Goal: Task Accomplishment & Management: Use online tool/utility

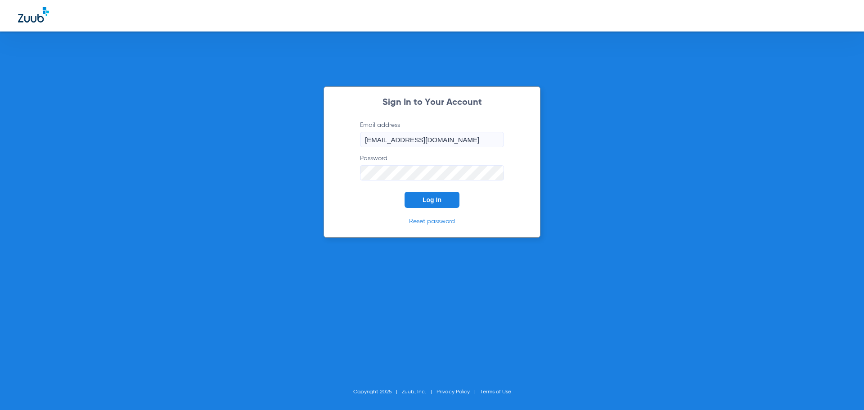
drag, startPoint x: 242, startPoint y: 138, endPoint x: 267, endPoint y: 116, distance: 33.5
click at [242, 138] on div "Sign In to Your Account Email address [EMAIL_ADDRESS][DOMAIN_NAME] Password Log…" at bounding box center [432, 205] width 864 height 410
click at [447, 198] on button "Log In" at bounding box center [431, 200] width 55 height 16
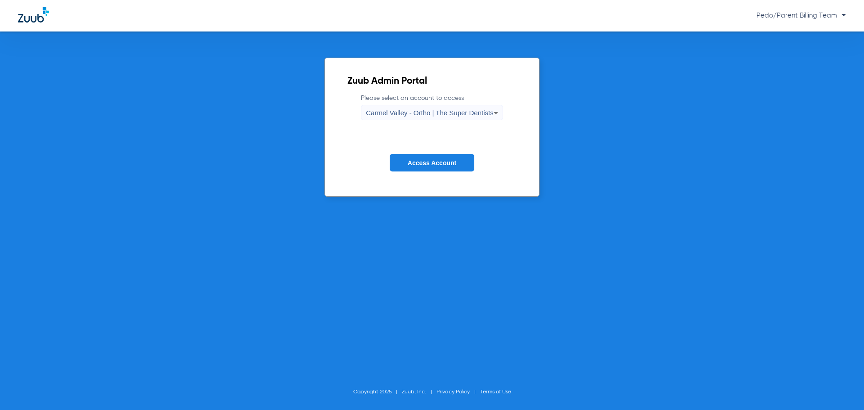
click at [501, 108] on div "Carmel Valley - Ortho | The Super Dentists" at bounding box center [431, 112] width 141 height 15
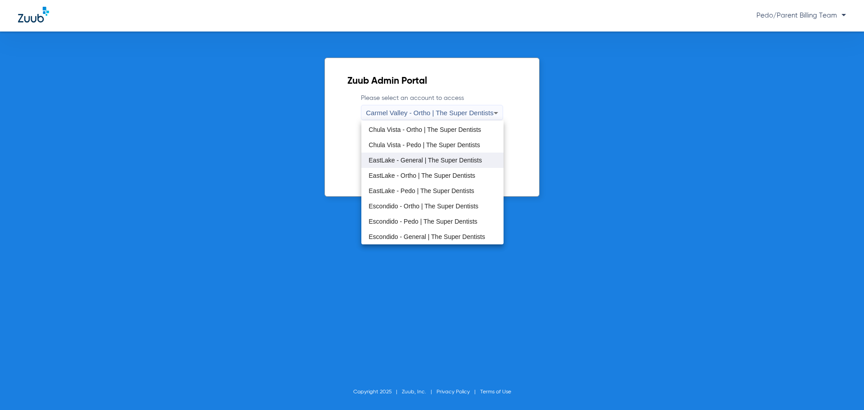
scroll to position [45, 0]
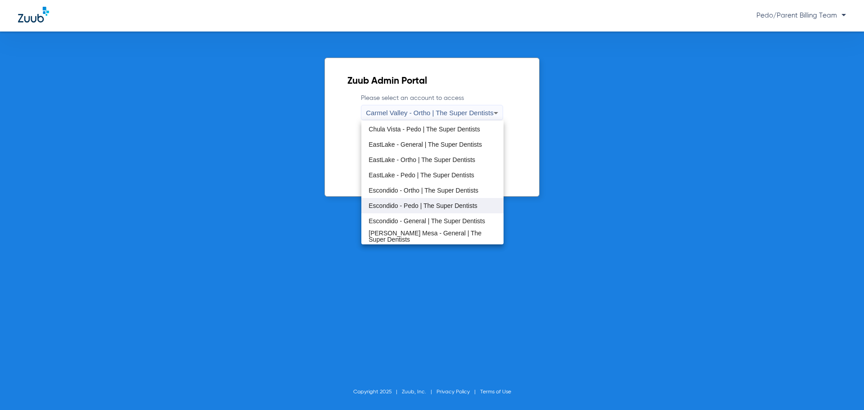
click at [425, 203] on span "Escondido - Pedo | The Super Dentists" at bounding box center [422, 205] width 109 height 6
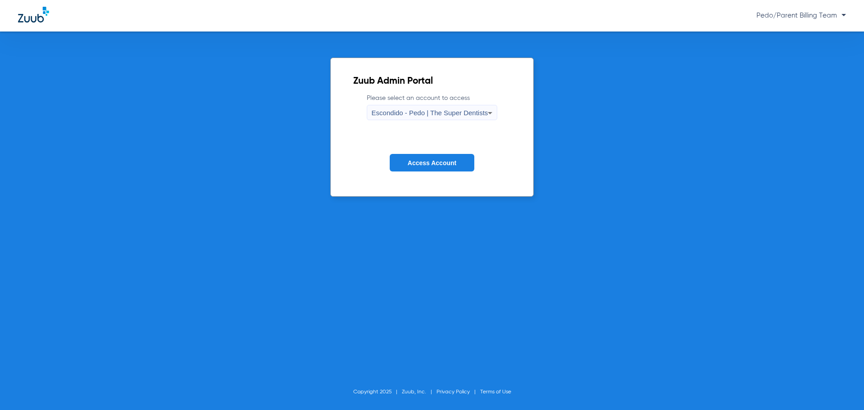
click at [422, 162] on span "Access Account" at bounding box center [432, 162] width 49 height 7
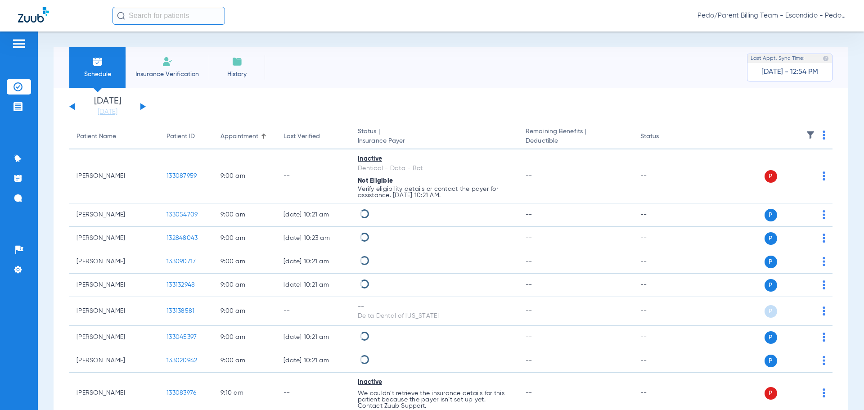
click at [157, 15] on input "text" at bounding box center [168, 16] width 112 height 18
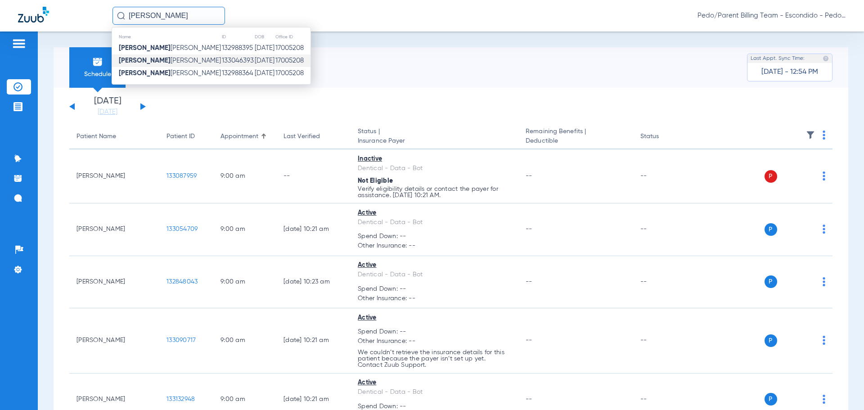
type input "[PERSON_NAME]"
click at [254, 63] on td "[DATE]" at bounding box center [264, 60] width 21 height 13
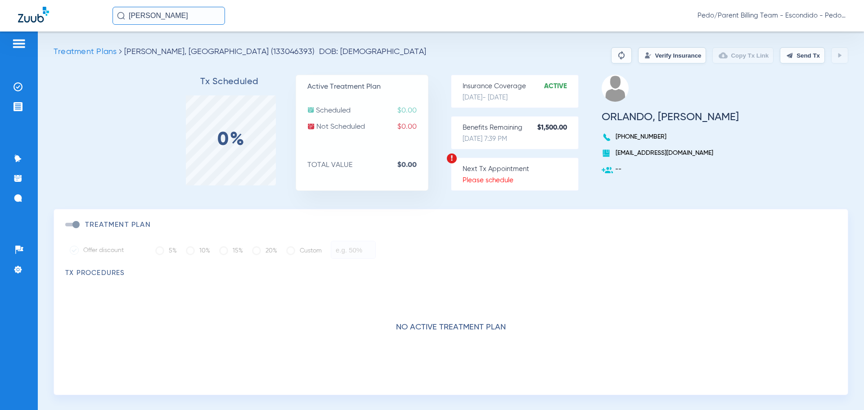
click at [211, 17] on input "[PERSON_NAME]" at bounding box center [168, 16] width 112 height 18
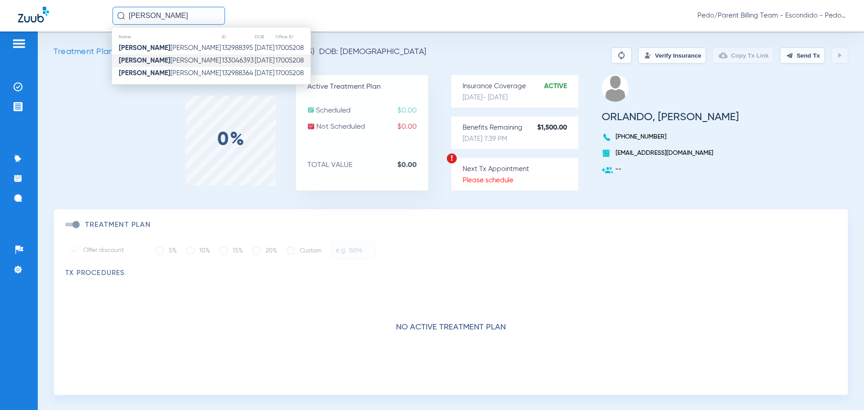
click at [221, 71] on td "132988364" at bounding box center [237, 73] width 33 height 13
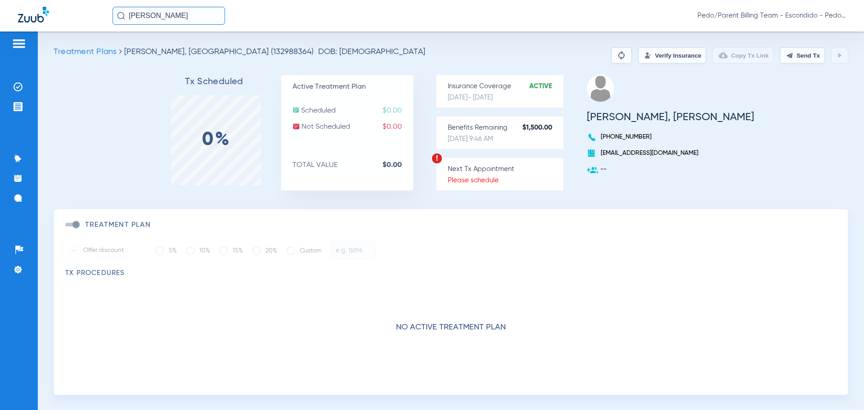
click at [642, 56] on button "Verify Insurance" at bounding box center [672, 55] width 68 height 16
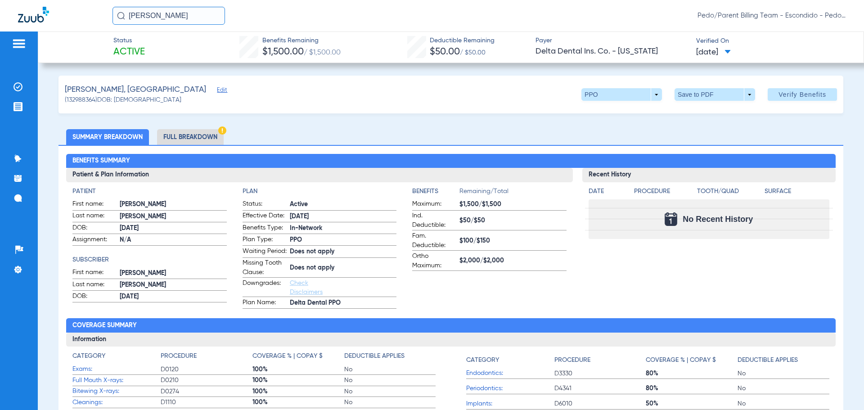
click at [180, 138] on li "Full Breakdown" at bounding box center [190, 137] width 67 height 16
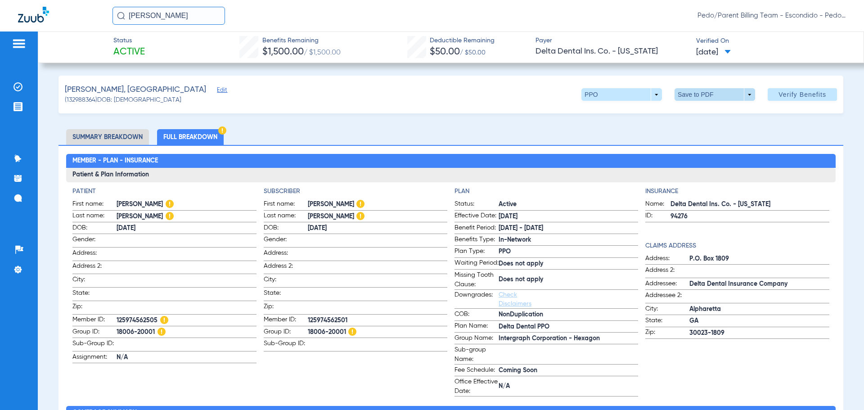
click at [696, 97] on span at bounding box center [714, 94] width 81 height 13
click at [722, 113] on span "Save to PDF" at bounding box center [711, 112] width 36 height 6
drag, startPoint x: 189, startPoint y: 17, endPoint x: 129, endPoint y: 11, distance: 60.1
click at [129, 11] on input "[PERSON_NAME]" at bounding box center [168, 16] width 112 height 18
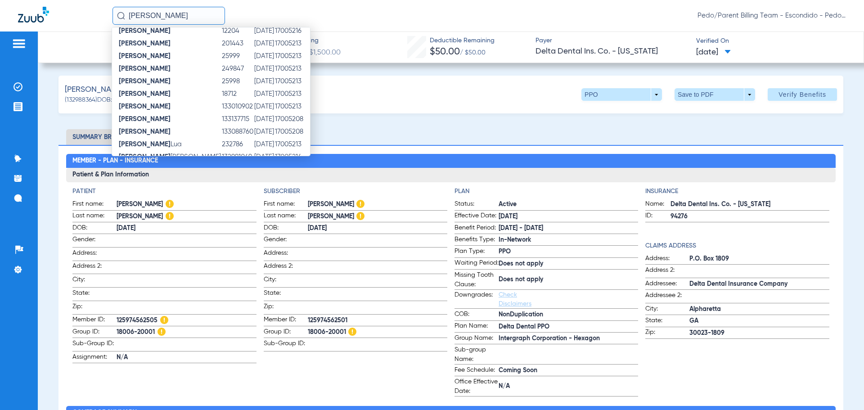
scroll to position [130, 0]
type input "[PERSON_NAME]"
click at [254, 144] on td "[DATE]" at bounding box center [264, 145] width 21 height 13
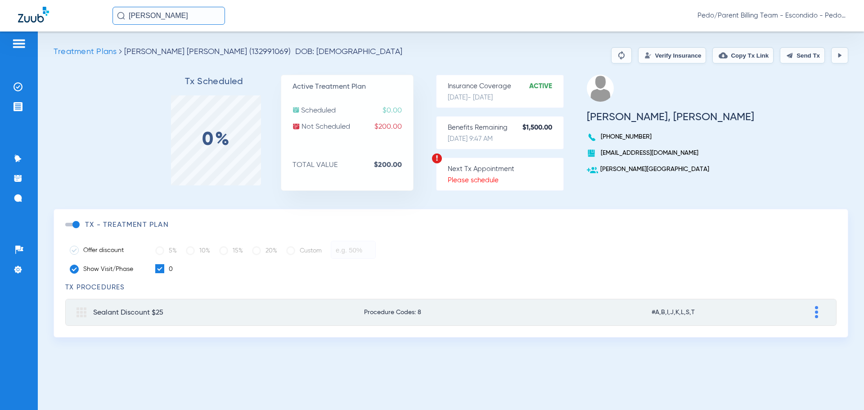
click at [657, 56] on button "Verify Insurance" at bounding box center [672, 55] width 68 height 16
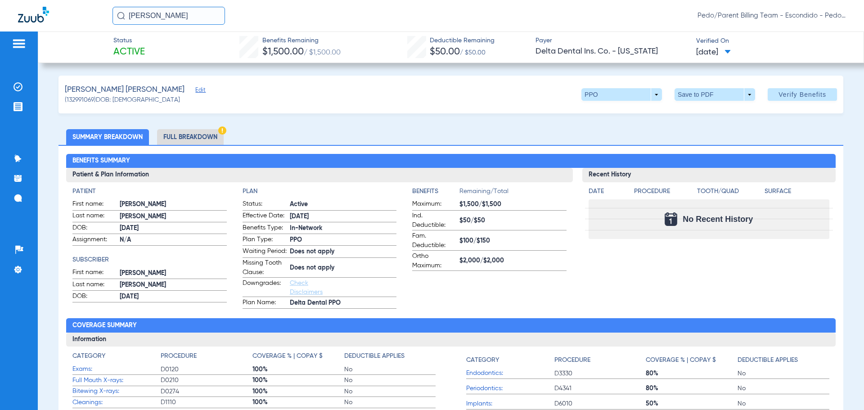
click at [188, 136] on li "Full Breakdown" at bounding box center [190, 137] width 67 height 16
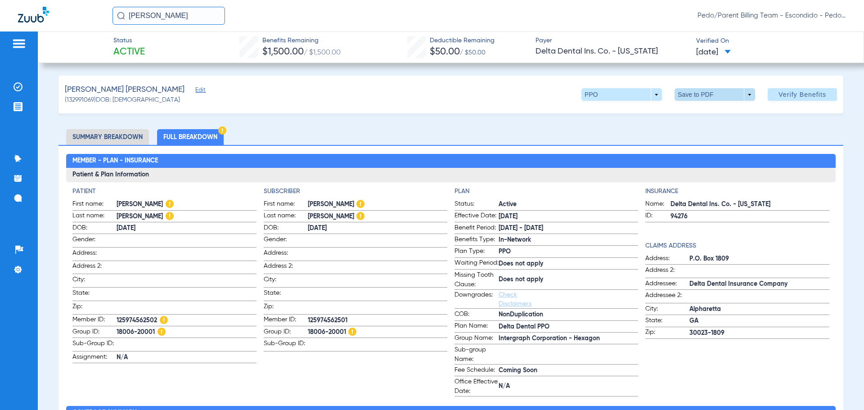
click at [713, 98] on span at bounding box center [715, 95] width 22 height 22
click at [706, 118] on button "insert_drive_file Save to PDF" at bounding box center [702, 112] width 68 height 18
click at [310, 89] on div "[PERSON_NAME] [PERSON_NAME] (132991069) DOB: [DEMOGRAPHIC_DATA] PPO arrow_drop_…" at bounding box center [450, 95] width 785 height 38
drag, startPoint x: 179, startPoint y: 18, endPoint x: 113, endPoint y: 8, distance: 66.4
click at [113, 8] on input "[PERSON_NAME]" at bounding box center [168, 16] width 112 height 18
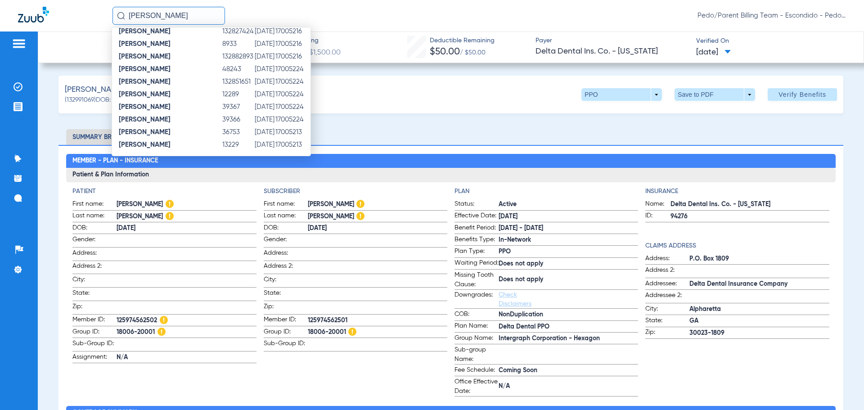
scroll to position [98, 0]
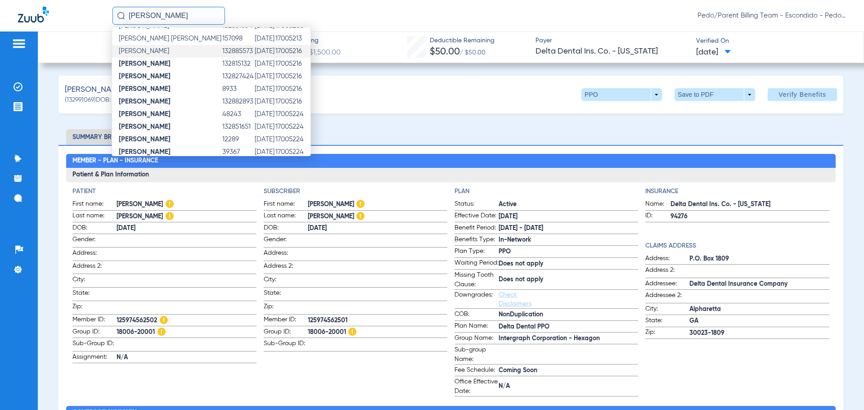
click at [254, 53] on td "[DATE]" at bounding box center [264, 51] width 21 height 13
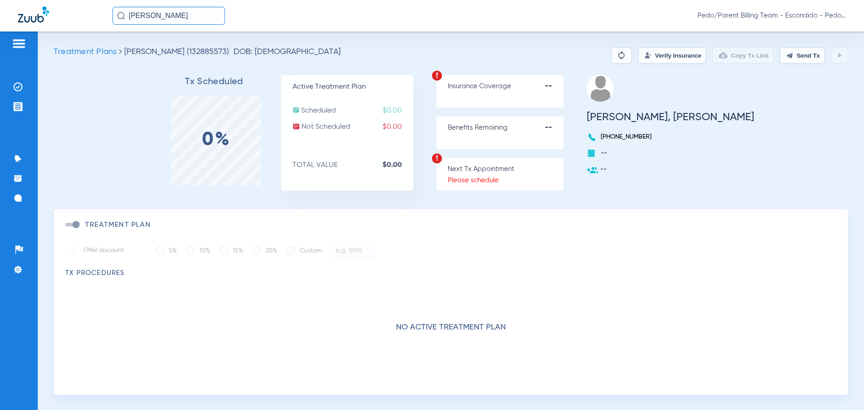
click at [170, 16] on input "[PERSON_NAME]" at bounding box center [168, 16] width 112 height 18
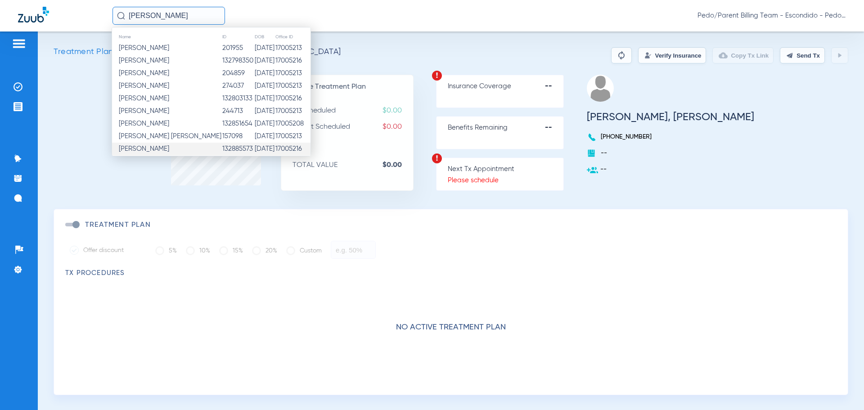
click at [171, 17] on input "[PERSON_NAME]" at bounding box center [168, 16] width 112 height 18
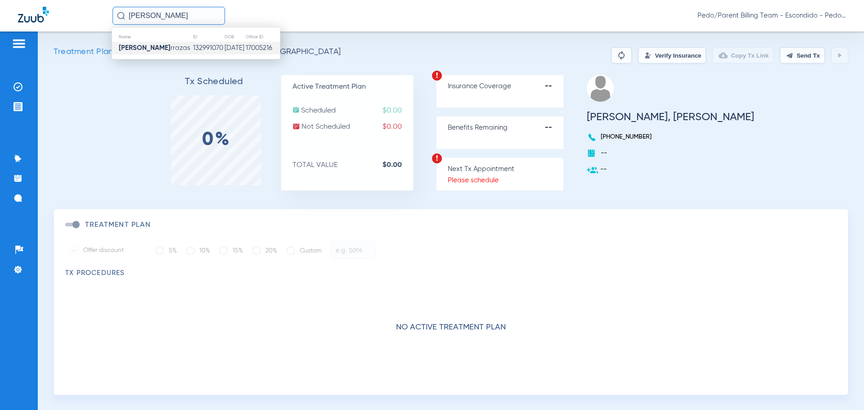
type input "[PERSON_NAME]"
click at [205, 45] on td "132991070" at bounding box center [209, 48] width 32 height 13
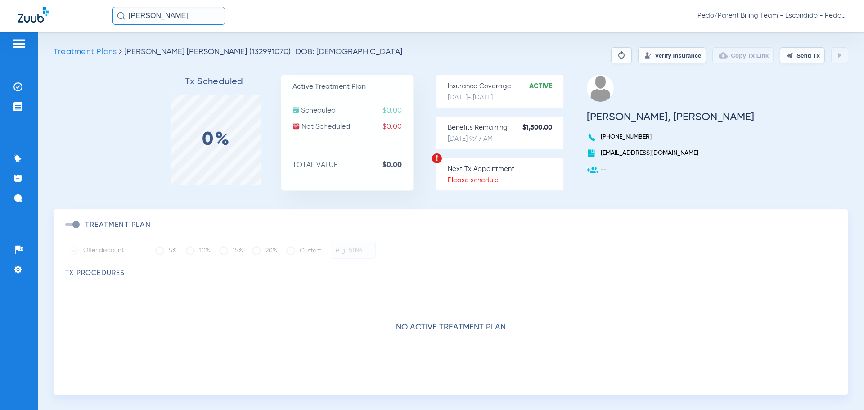
click at [646, 54] on button "Verify Insurance" at bounding box center [672, 55] width 68 height 16
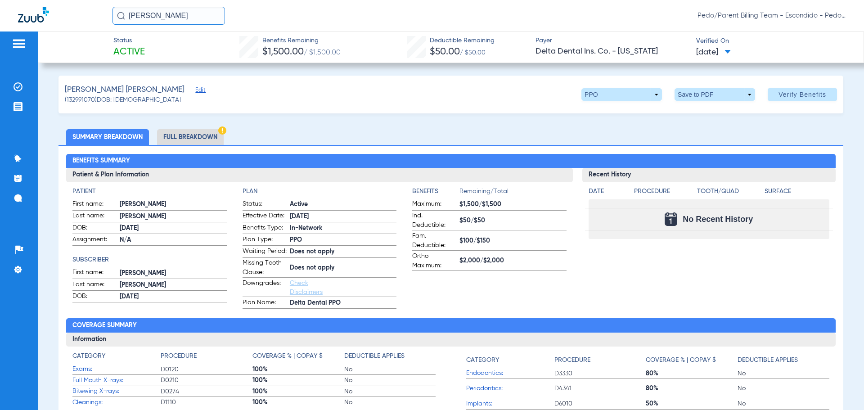
click at [201, 137] on li "Full Breakdown" at bounding box center [190, 137] width 67 height 16
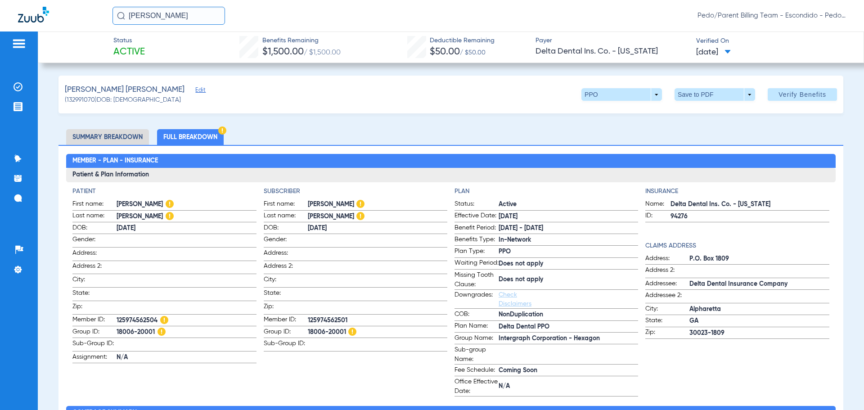
click at [689, 102] on div "[PERSON_NAME] [PERSON_NAME] (132991070) DOB: [DEMOGRAPHIC_DATA] PPO arrow_drop_…" at bounding box center [450, 95] width 785 height 38
click at [692, 94] on span at bounding box center [714, 94] width 81 height 13
click at [708, 114] on span "Save to PDF" at bounding box center [711, 112] width 36 height 6
drag, startPoint x: 213, startPoint y: 12, endPoint x: 122, endPoint y: 18, distance: 91.1
click at [122, 18] on div "[PERSON_NAME]" at bounding box center [168, 16] width 112 height 18
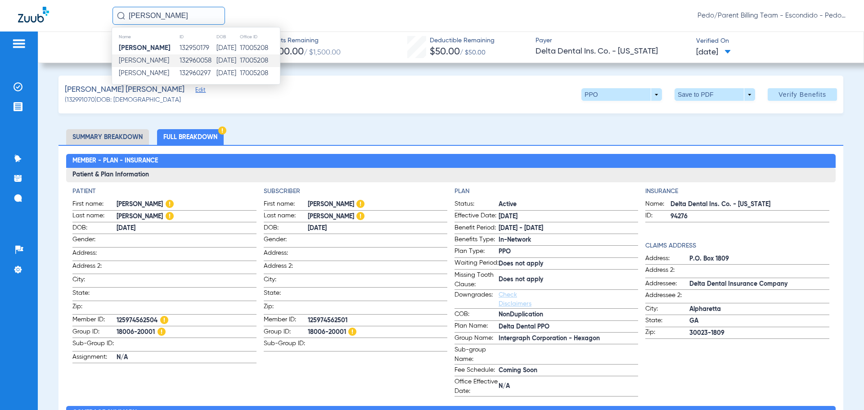
type input "[PERSON_NAME]"
click at [224, 63] on td "[DATE]" at bounding box center [227, 60] width 23 height 13
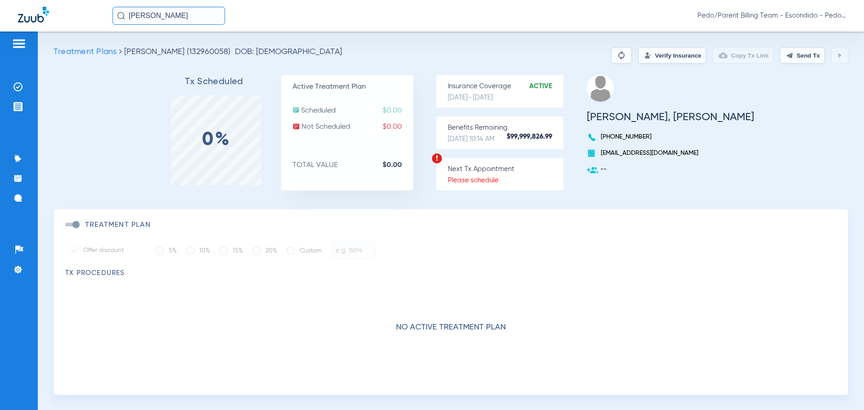
click at [647, 57] on button "Verify Insurance" at bounding box center [672, 55] width 68 height 16
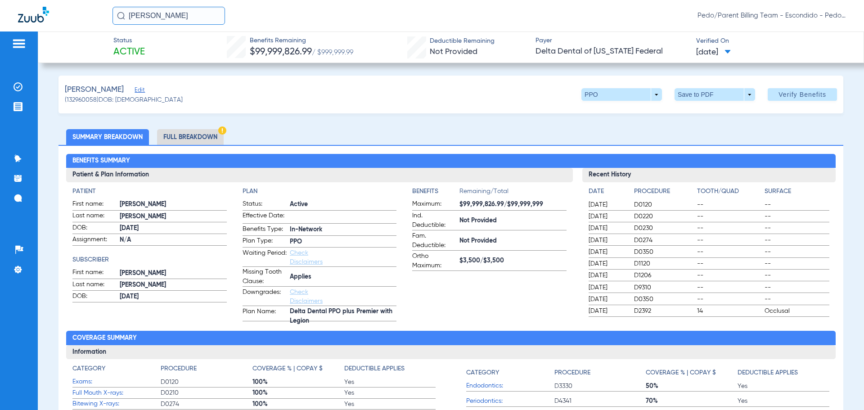
click at [175, 139] on li "Full Breakdown" at bounding box center [190, 137] width 67 height 16
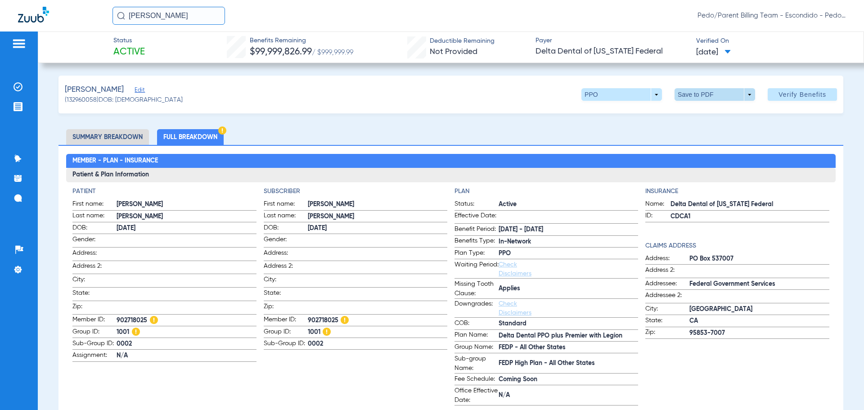
click at [711, 96] on span at bounding box center [715, 95] width 22 height 22
click at [708, 109] on span "Save to PDF" at bounding box center [711, 112] width 36 height 6
drag, startPoint x: 204, startPoint y: 17, endPoint x: 127, endPoint y: 19, distance: 77.0
click at [127, 19] on input "[PERSON_NAME]" at bounding box center [168, 16] width 112 height 18
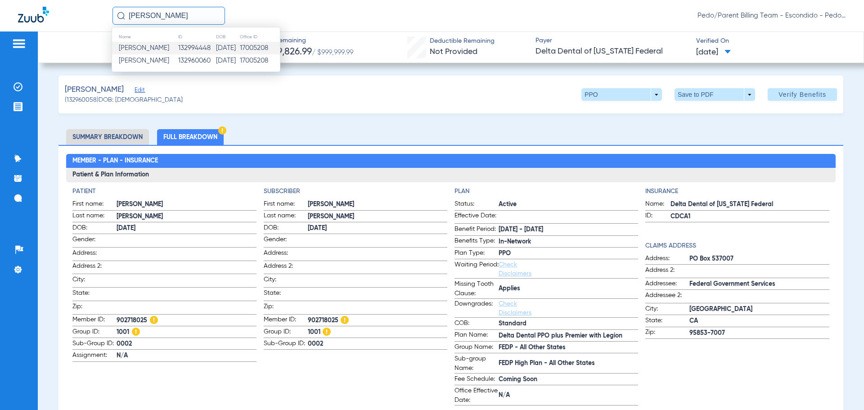
type input "[PERSON_NAME]"
click at [227, 47] on td "[DATE]" at bounding box center [227, 48] width 23 height 13
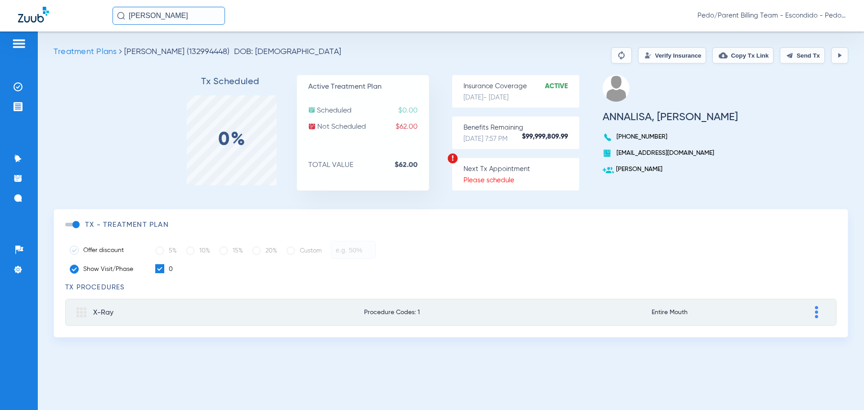
click at [214, 18] on input "[PERSON_NAME]" at bounding box center [168, 16] width 112 height 18
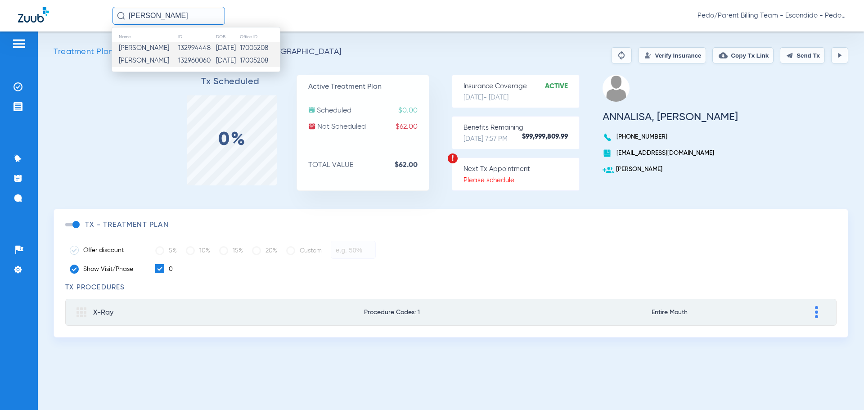
click at [207, 59] on td "132960060" at bounding box center [197, 60] width 38 height 13
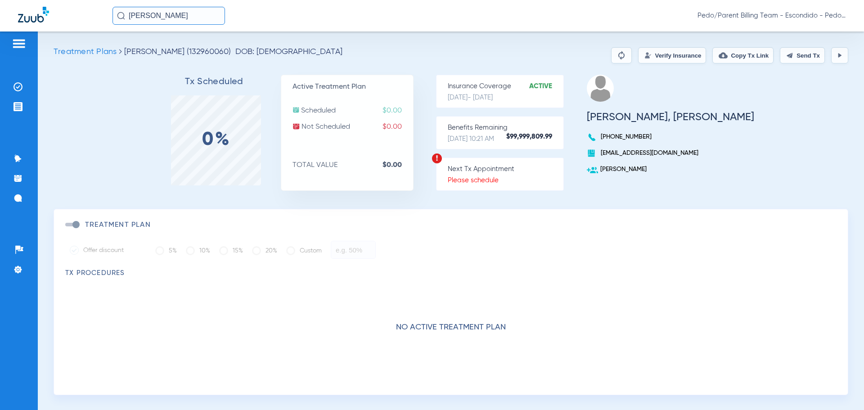
click at [643, 61] on button "Verify Insurance" at bounding box center [672, 55] width 68 height 16
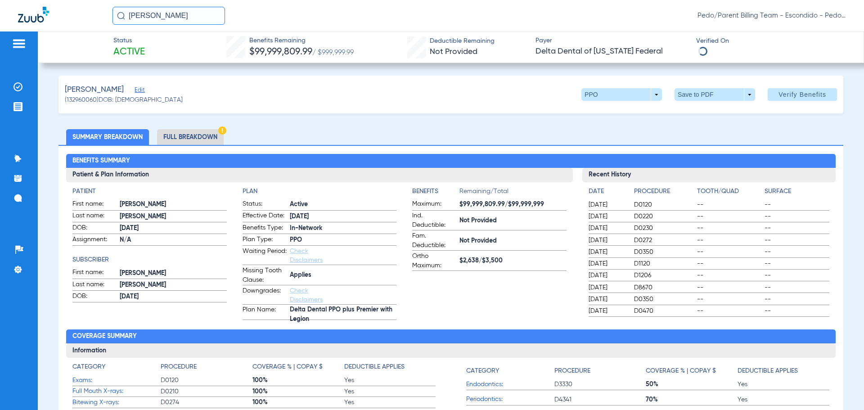
click at [192, 137] on li "Full Breakdown" at bounding box center [190, 137] width 67 height 16
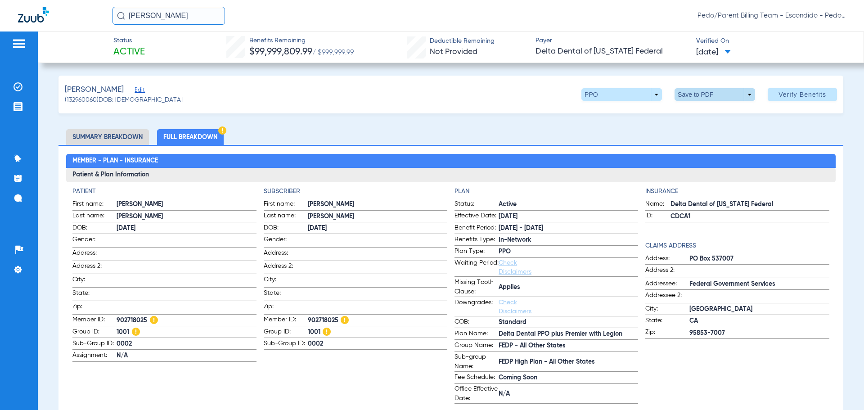
click at [705, 97] on span at bounding box center [715, 95] width 22 height 22
click at [703, 112] on span "Save to PDF" at bounding box center [711, 112] width 36 height 6
drag, startPoint x: 153, startPoint y: 22, endPoint x: 128, endPoint y: 17, distance: 25.2
click at [128, 17] on input "[PERSON_NAME]" at bounding box center [168, 16] width 112 height 18
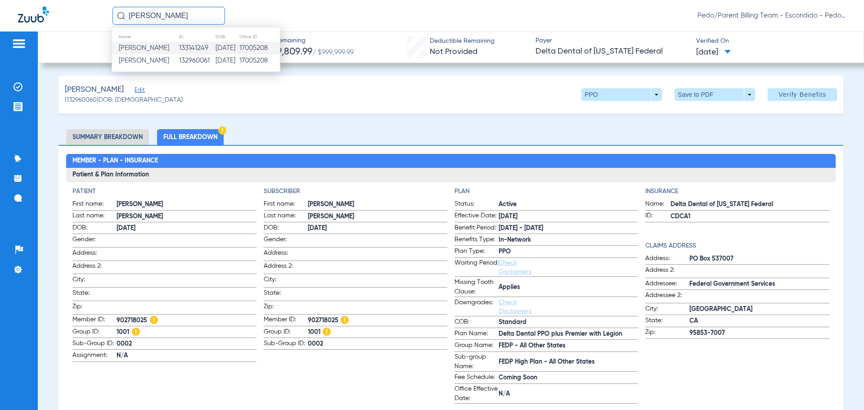
type input "[PERSON_NAME]"
click at [195, 45] on td "133141249" at bounding box center [197, 48] width 36 height 13
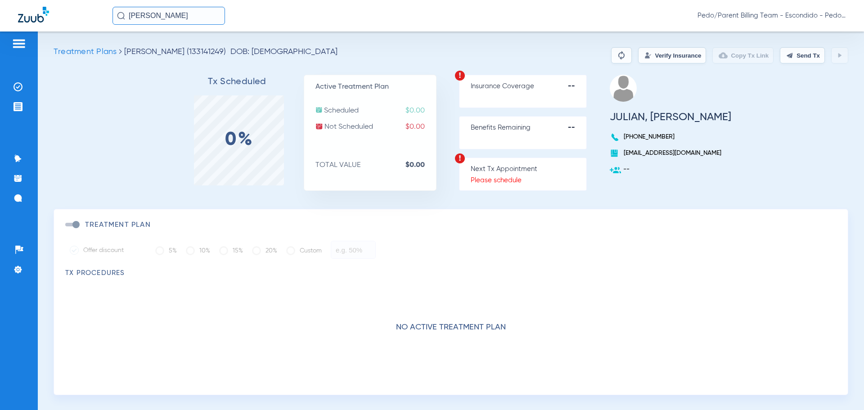
click at [202, 9] on input "[PERSON_NAME]" at bounding box center [168, 16] width 112 height 18
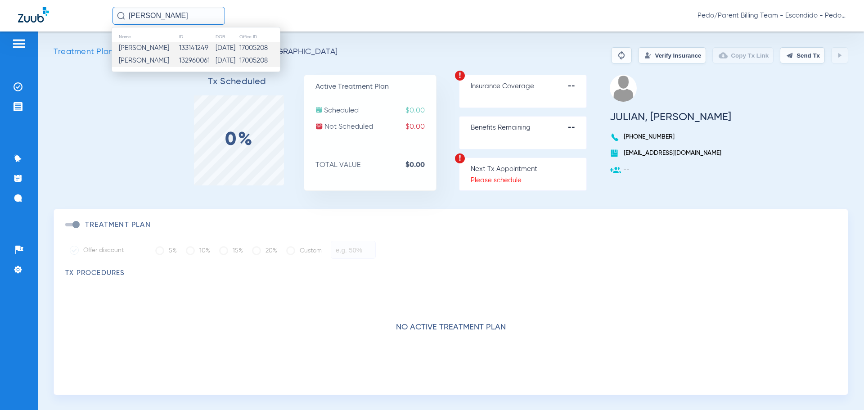
click at [215, 61] on td "[DATE]" at bounding box center [227, 60] width 24 height 13
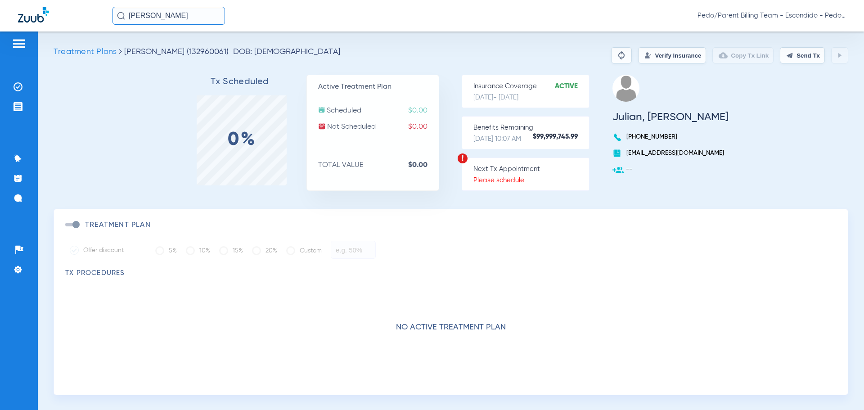
click at [656, 56] on button "Verify Insurance" at bounding box center [672, 55] width 68 height 16
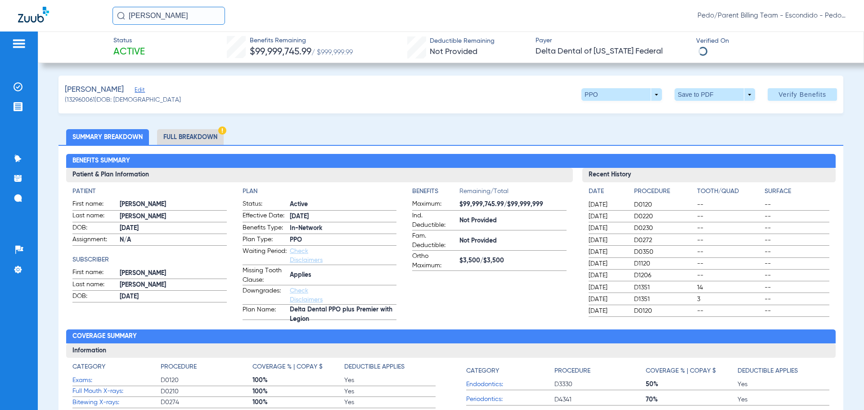
click at [196, 142] on li "Full Breakdown" at bounding box center [190, 137] width 67 height 16
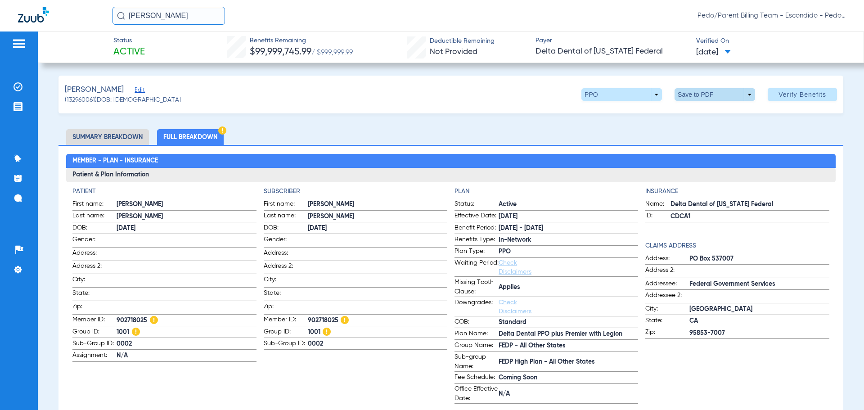
click at [716, 97] on span at bounding box center [715, 95] width 22 height 22
click at [696, 117] on button "insert_drive_file Save to PDF" at bounding box center [702, 112] width 68 height 18
drag, startPoint x: 205, startPoint y: 18, endPoint x: 110, endPoint y: 22, distance: 94.6
click at [110, 22] on div "[PERSON_NAME] Pedo/Parent Billing Team - Escondido - Pedo | The Super Dentists" at bounding box center [432, 15] width 864 height 31
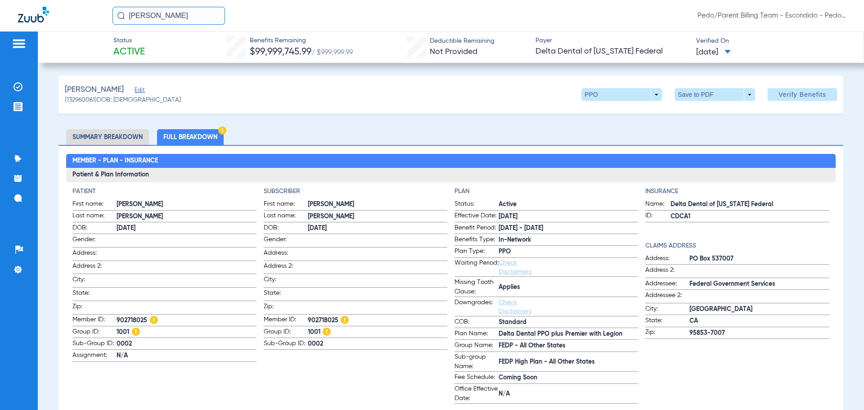
click at [207, 17] on input "[PERSON_NAME]" at bounding box center [168, 16] width 112 height 18
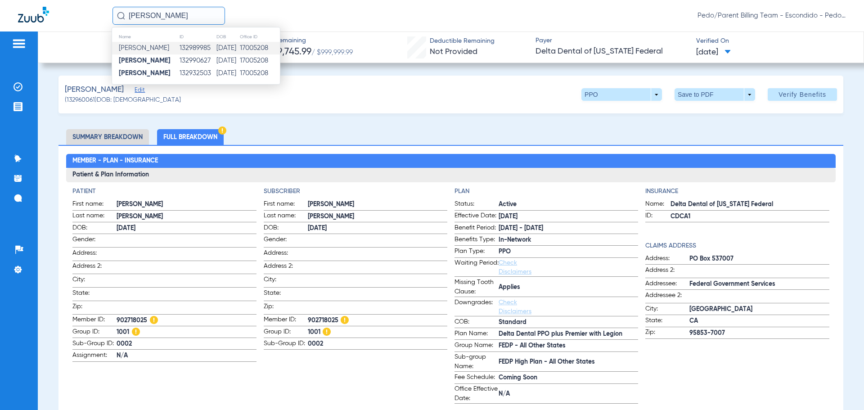
click at [216, 49] on td "132989985" at bounding box center [197, 48] width 37 height 13
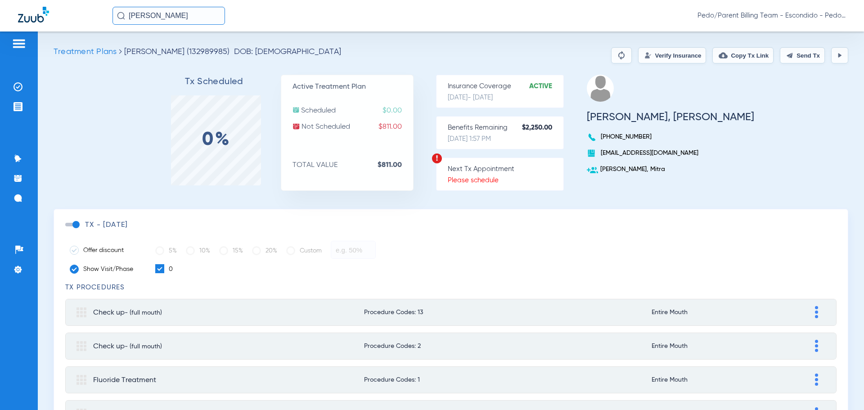
click at [664, 54] on button "Verify Insurance" at bounding box center [672, 55] width 68 height 16
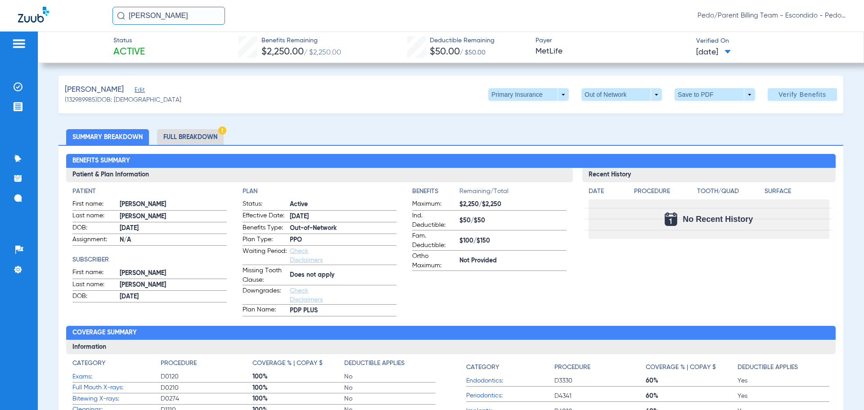
click at [179, 131] on li "Full Breakdown" at bounding box center [190, 137] width 67 height 16
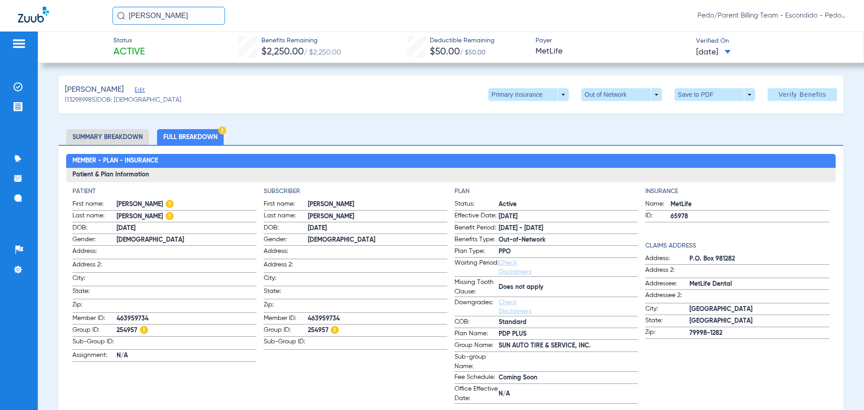
click at [563, 160] on h2 "Member - Plan - Insurance" at bounding box center [450, 161] width 769 height 14
click at [704, 94] on span at bounding box center [715, 95] width 22 height 22
click at [706, 114] on span "Save to PDF" at bounding box center [711, 112] width 36 height 6
click at [555, 98] on span at bounding box center [528, 94] width 81 height 13
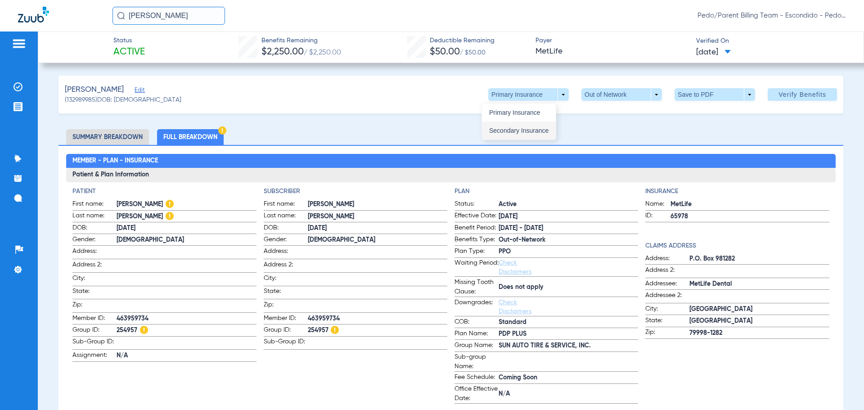
click at [530, 128] on span "Secondary Insurance" at bounding box center [518, 130] width 59 height 6
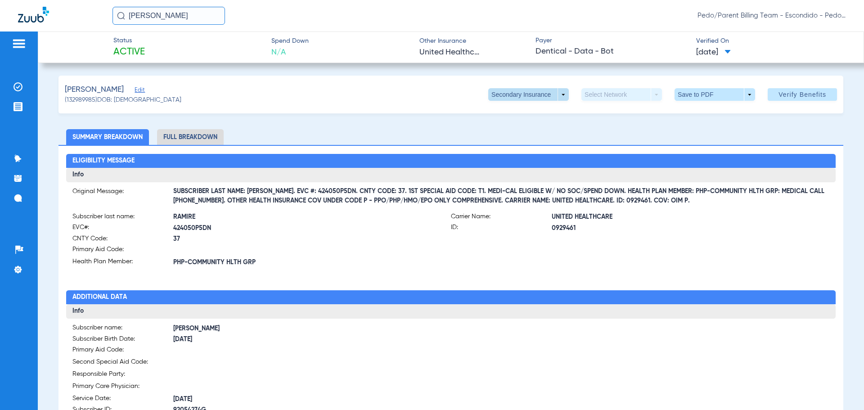
click at [549, 96] on span at bounding box center [528, 94] width 81 height 13
click at [528, 114] on span "Primary Insurance" at bounding box center [518, 112] width 59 height 6
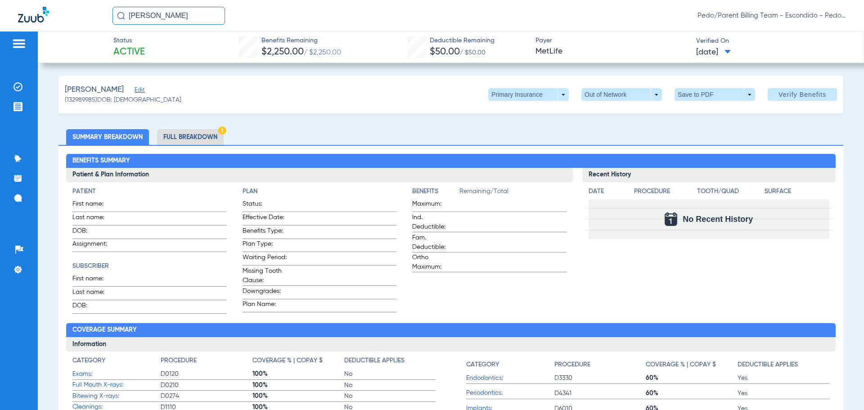
drag, startPoint x: 207, startPoint y: 13, endPoint x: 109, endPoint y: 26, distance: 98.4
click at [109, 26] on div "[PERSON_NAME] Pedo/Parent Billing Team - Escondido - Pedo | The Super Dentists" at bounding box center [432, 15] width 864 height 31
click at [213, 14] on input "[PERSON_NAME]" at bounding box center [168, 16] width 112 height 18
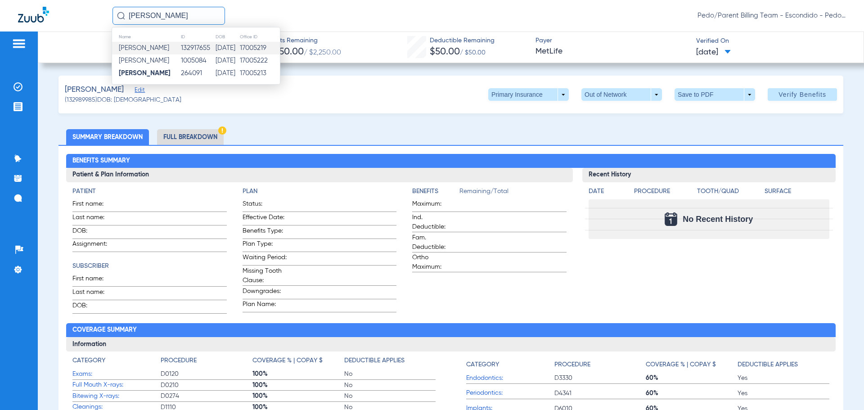
click at [239, 49] on td "[DATE]" at bounding box center [227, 48] width 24 height 13
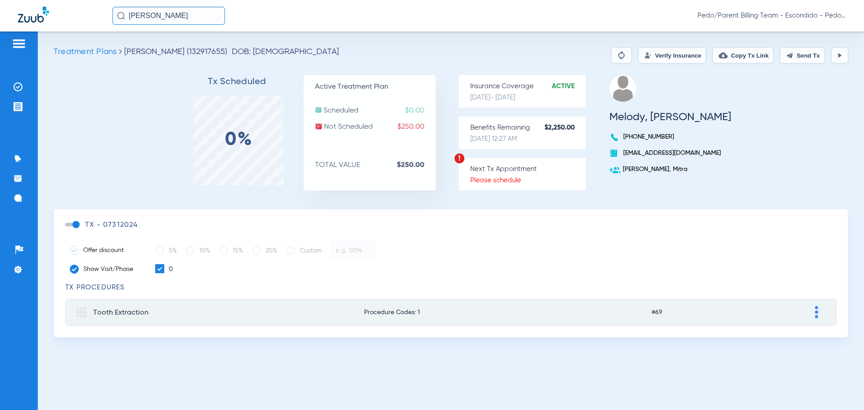
click at [665, 53] on button "Verify Insurance" at bounding box center [672, 55] width 68 height 16
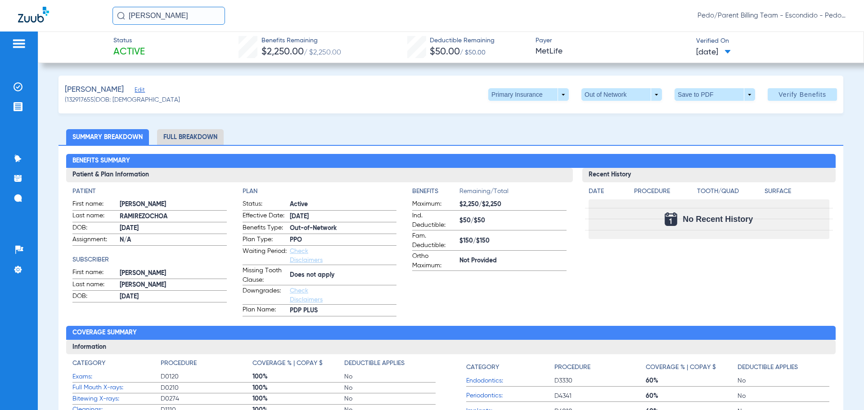
click at [317, 129] on ul "Summary Breakdown Full Breakdown" at bounding box center [450, 137] width 785 height 16
click at [803, 93] on span "Verify Benefits" at bounding box center [802, 94] width 48 height 7
click at [185, 133] on li "Full Breakdown" at bounding box center [190, 137] width 67 height 16
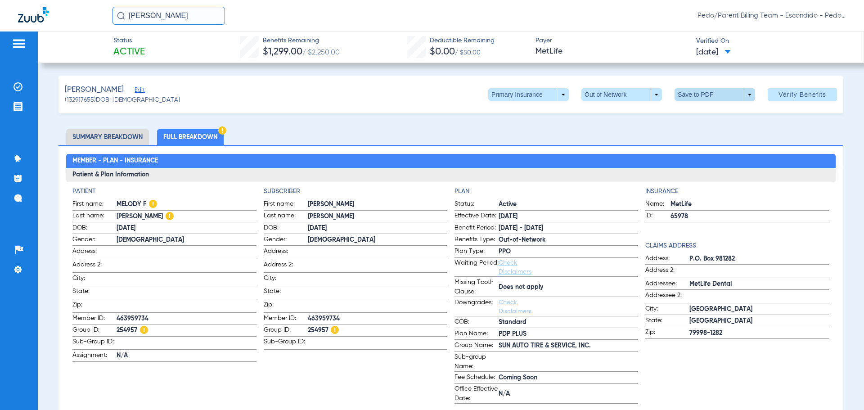
click at [704, 93] on span at bounding box center [715, 95] width 22 height 22
click at [702, 114] on span "Save to PDF" at bounding box center [711, 112] width 36 height 6
drag, startPoint x: 199, startPoint y: 14, endPoint x: 123, endPoint y: 25, distance: 76.8
click at [123, 25] on div "[PERSON_NAME] Pedo/Parent Billing Team - Escondido - Pedo | The Super Dentists" at bounding box center [432, 15] width 864 height 31
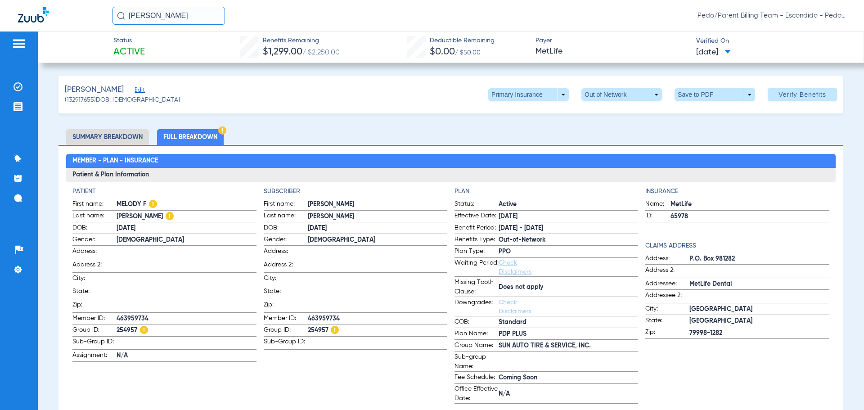
click at [193, 8] on input "[PERSON_NAME]" at bounding box center [168, 16] width 112 height 18
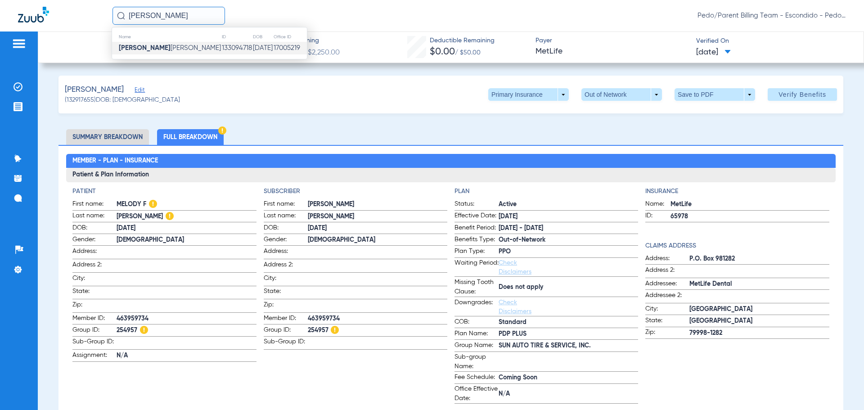
click at [221, 51] on td "133094718" at bounding box center [236, 48] width 31 height 13
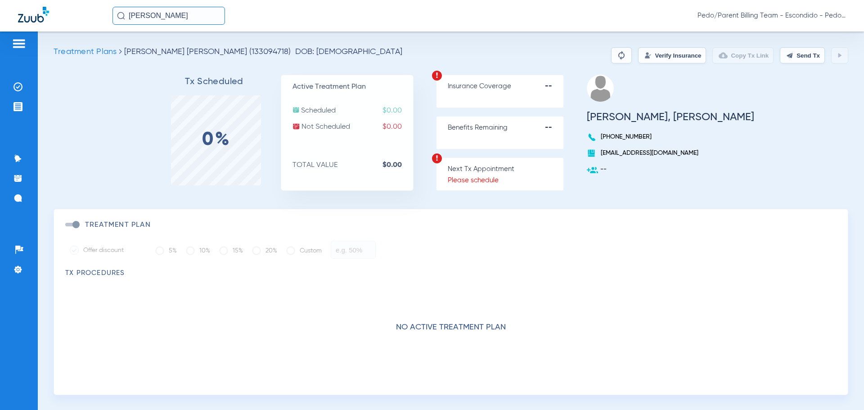
click at [202, 18] on input "[PERSON_NAME]" at bounding box center [168, 16] width 112 height 18
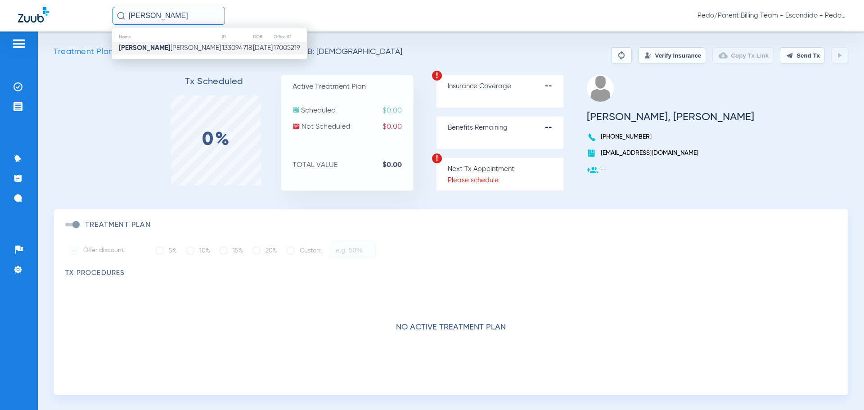
click at [221, 48] on td "133094718" at bounding box center [236, 48] width 31 height 13
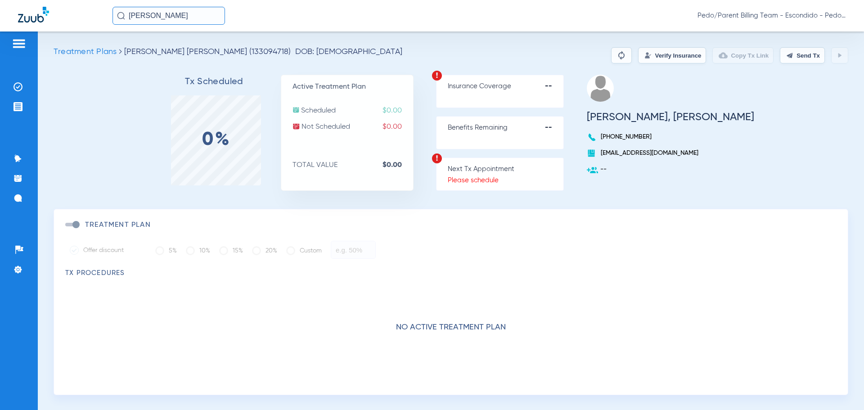
click at [208, 16] on input "[PERSON_NAME]" at bounding box center [168, 16] width 112 height 18
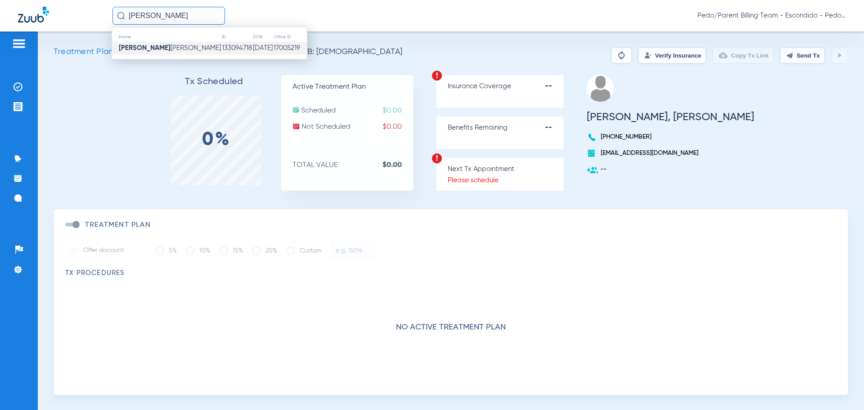
click at [221, 46] on td "133094718" at bounding box center [236, 48] width 31 height 13
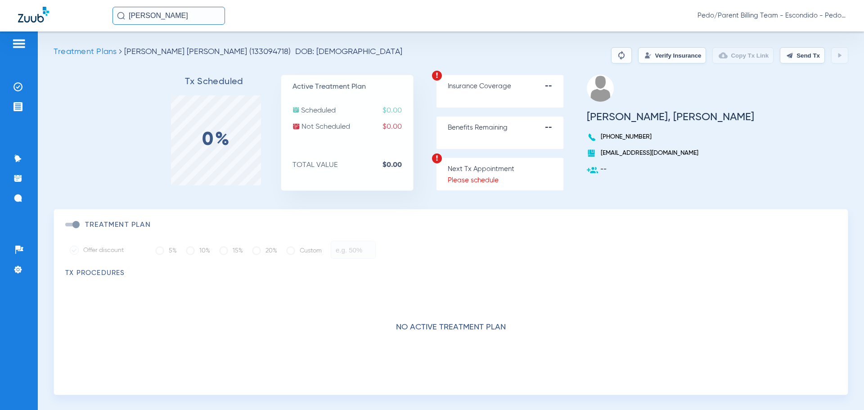
click at [654, 59] on button "Verify Insurance" at bounding box center [672, 55] width 68 height 16
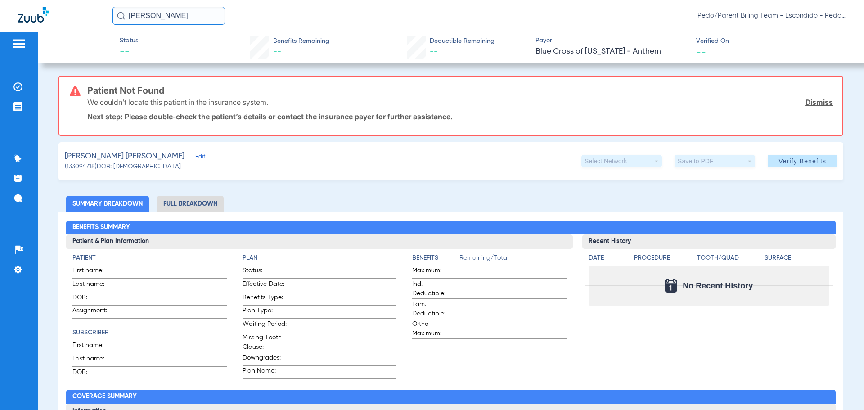
click at [811, 104] on link "Dismiss" at bounding box center [818, 102] width 27 height 9
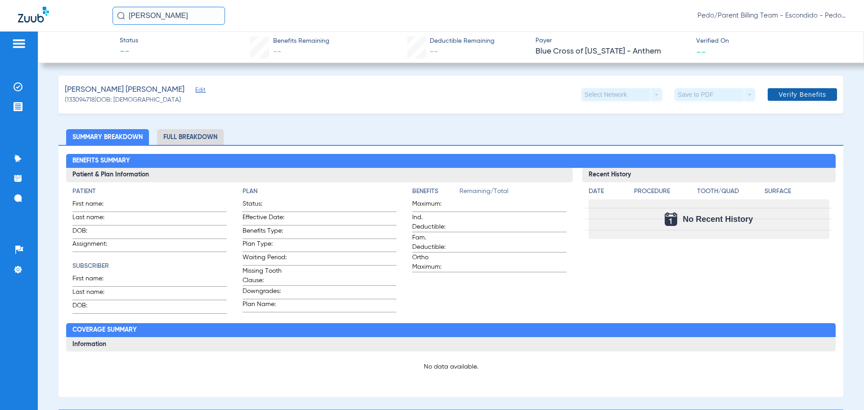
click at [793, 95] on span "Verify Benefits" at bounding box center [802, 94] width 48 height 7
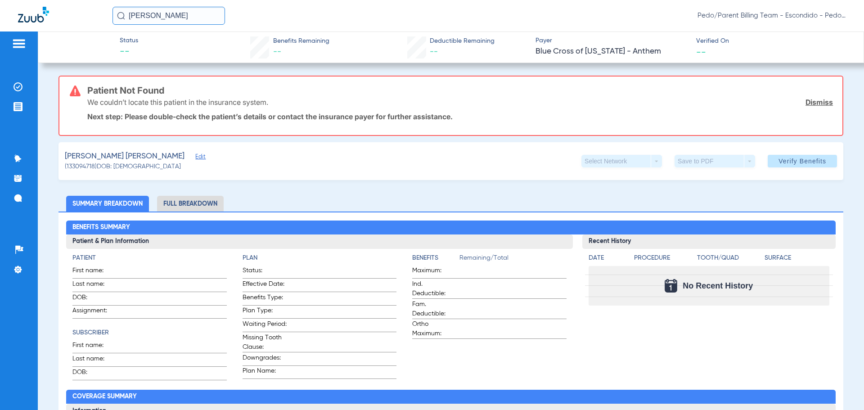
drag, startPoint x: 195, startPoint y: 18, endPoint x: 119, endPoint y: 19, distance: 76.1
click at [119, 19] on div "[PERSON_NAME]" at bounding box center [168, 16] width 112 height 18
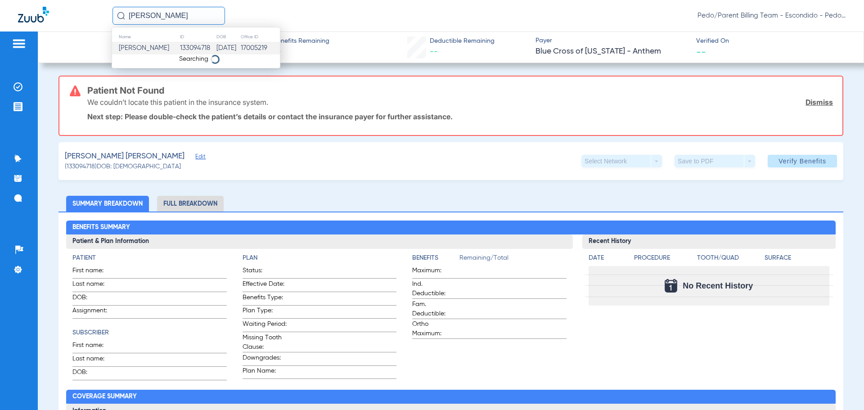
click at [211, 15] on input "[PERSON_NAME]" at bounding box center [168, 16] width 112 height 18
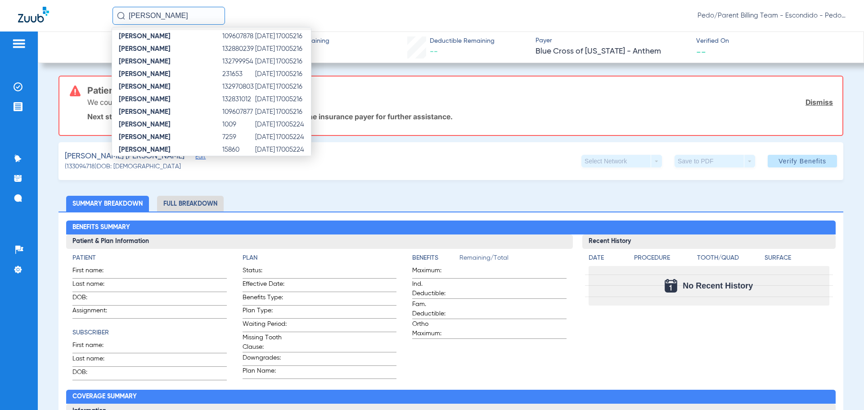
scroll to position [98, 0]
click at [263, 60] on td "[DATE]" at bounding box center [265, 64] width 21 height 13
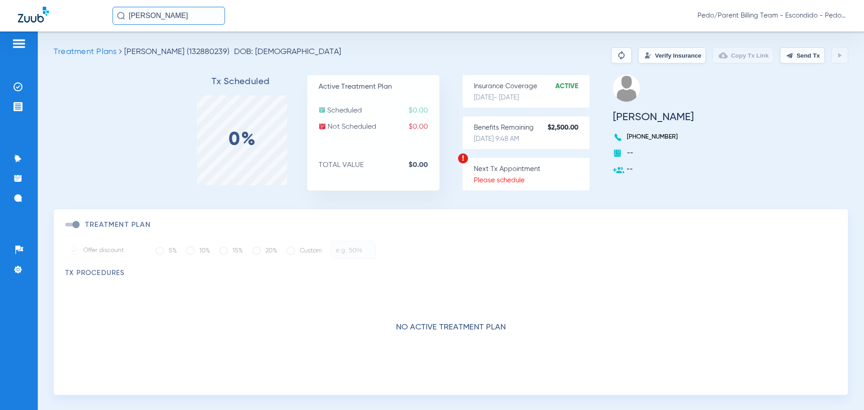
click at [664, 55] on button "Verify Insurance" at bounding box center [672, 55] width 68 height 16
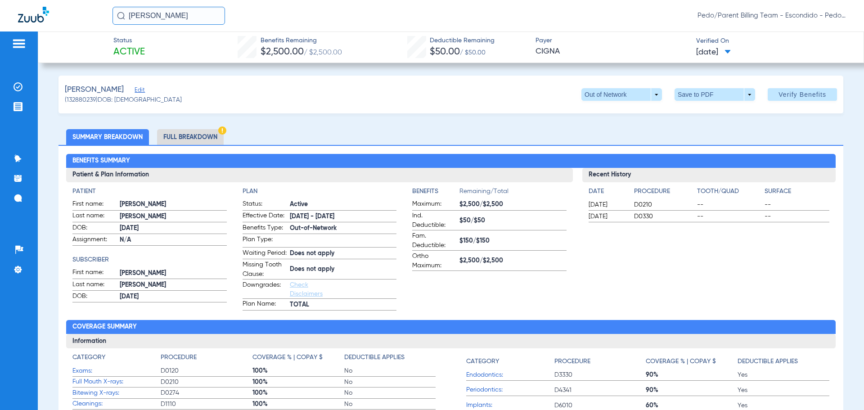
click at [193, 136] on li "Full Breakdown" at bounding box center [190, 137] width 67 height 16
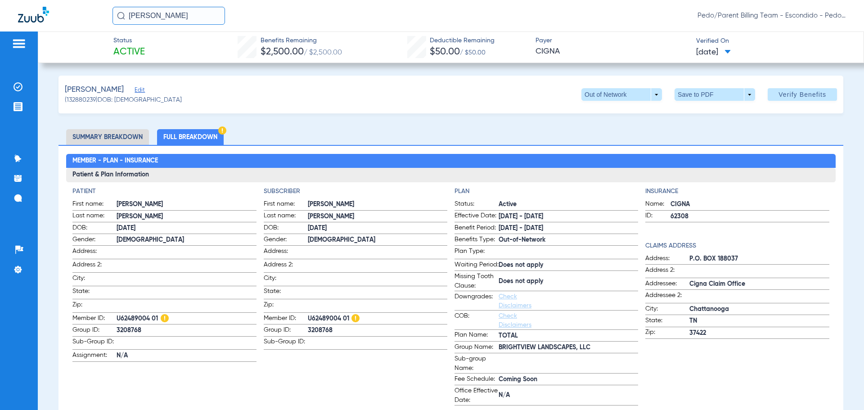
click at [310, 99] on div "[PERSON_NAME] (132880239) DOB: [DEMOGRAPHIC_DATA] Out of Network arrow_drop_dow…" at bounding box center [450, 95] width 785 height 38
click at [704, 94] on span at bounding box center [715, 95] width 22 height 22
click at [700, 107] on button "insert_drive_file Save to PDF" at bounding box center [702, 112] width 68 height 18
drag, startPoint x: 211, startPoint y: 15, endPoint x: 122, endPoint y: 18, distance: 88.7
click at [122, 18] on div "[PERSON_NAME]" at bounding box center [168, 16] width 112 height 18
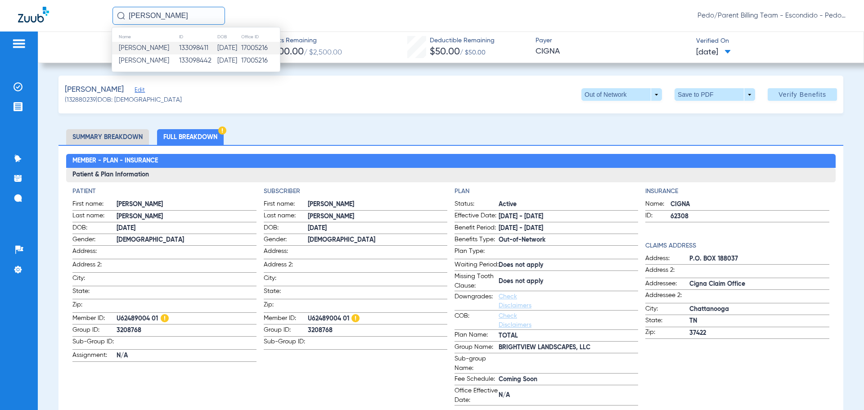
type input "[PERSON_NAME]"
click at [217, 46] on td "[DATE]" at bounding box center [229, 48] width 24 height 13
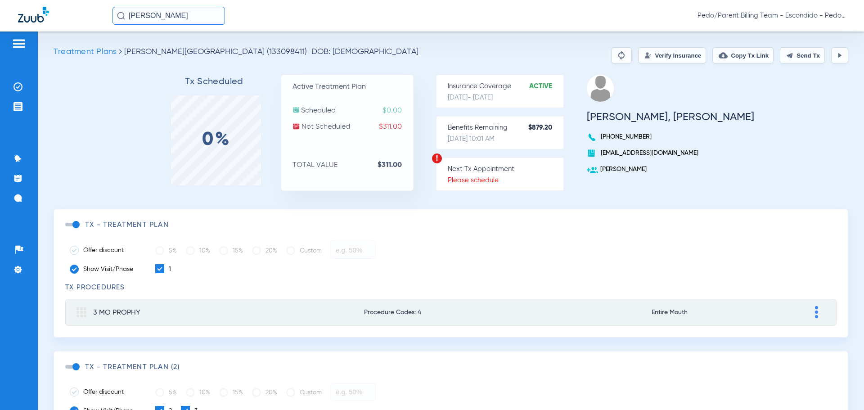
click at [660, 55] on button "Verify Insurance" at bounding box center [672, 55] width 68 height 16
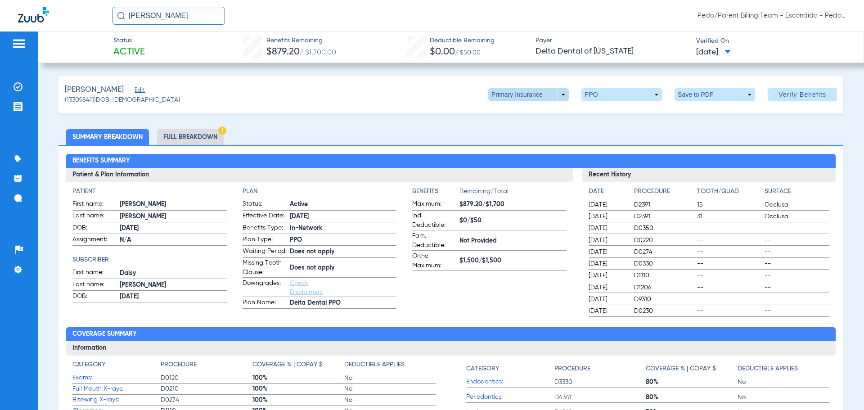
click at [546, 91] on span at bounding box center [528, 94] width 81 height 13
click at [546, 91] on div at bounding box center [432, 205] width 864 height 410
click at [203, 139] on li "Full Breakdown" at bounding box center [190, 137] width 67 height 16
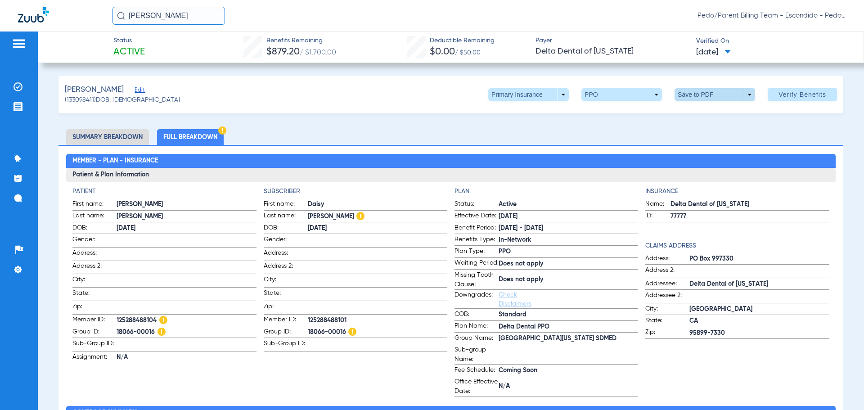
click at [716, 97] on span at bounding box center [715, 95] width 22 height 22
click at [705, 110] on span "Save to PDF" at bounding box center [711, 112] width 36 height 6
click at [307, 135] on ul "Summary Breakdown Full Breakdown" at bounding box center [450, 137] width 785 height 16
drag, startPoint x: 348, startPoint y: 99, endPoint x: 365, endPoint y: 122, distance: 28.6
click at [348, 99] on div "[PERSON_NAME] Edit (133098411) DOB: [DEMOGRAPHIC_DATA] Primary Insurance arrow_…" at bounding box center [450, 95] width 785 height 38
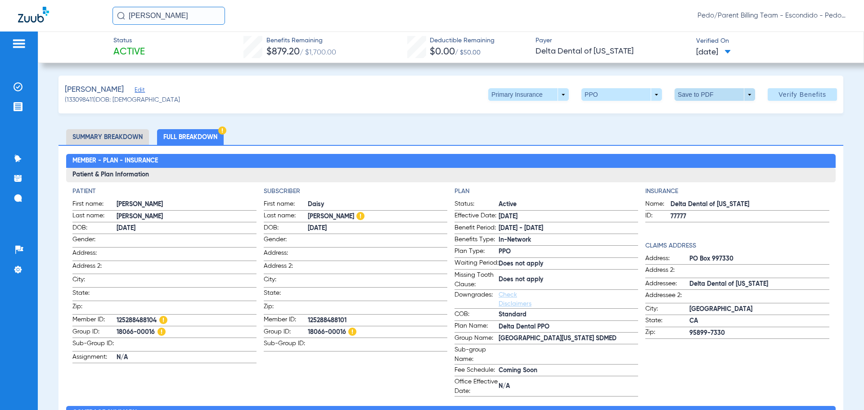
click at [704, 92] on span at bounding box center [715, 95] width 22 height 22
click at [700, 112] on span "Save to PDF" at bounding box center [711, 112] width 36 height 6
click at [520, 17] on div "[PERSON_NAME] Pedo/Parent Billing Team - Escondido - Pedo | The Super Dentists" at bounding box center [478, 16] width 733 height 18
click at [843, 16] on span "Pedo/Parent Billing Team - Escondido - Pedo | The Super Dentists" at bounding box center [771, 15] width 148 height 9
click at [809, 46] on button "Log out" at bounding box center [812, 50] width 65 height 18
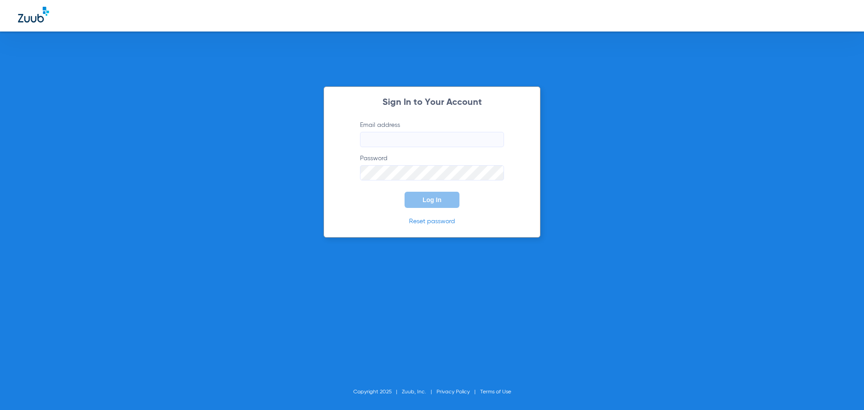
type input "[EMAIL_ADDRESS][DOMAIN_NAME]"
click at [427, 202] on span "Log In" at bounding box center [431, 199] width 19 height 7
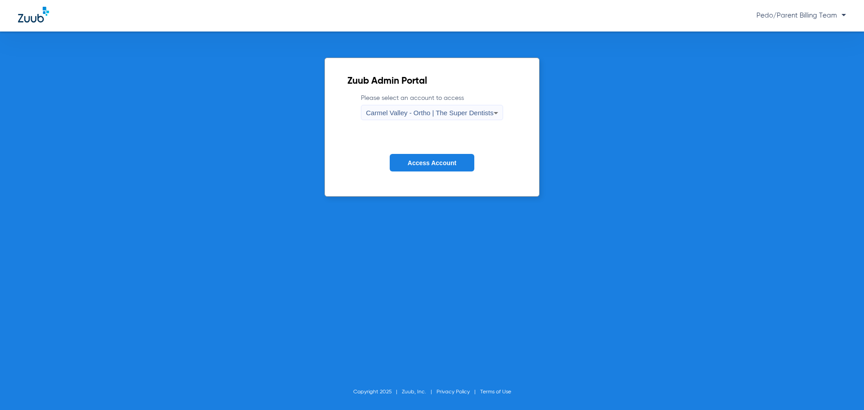
click at [468, 110] on span "Carmel Valley - Ortho | The Super Dentists" at bounding box center [429, 113] width 127 height 8
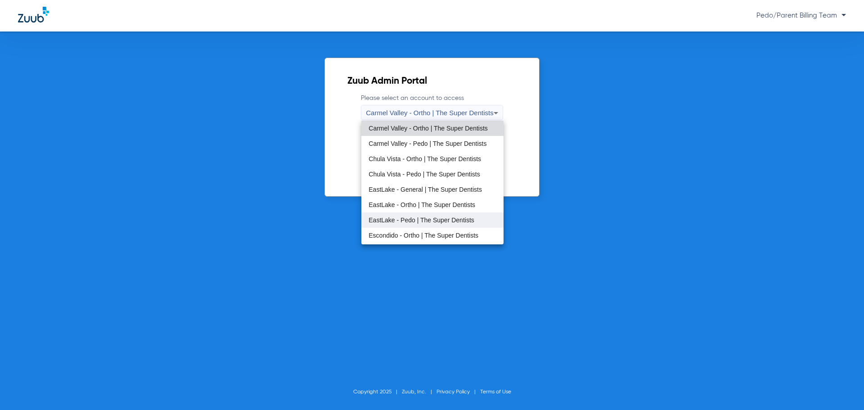
click at [422, 215] on mat-option "EastLake - Pedo | The Super Dentists" at bounding box center [432, 219] width 142 height 15
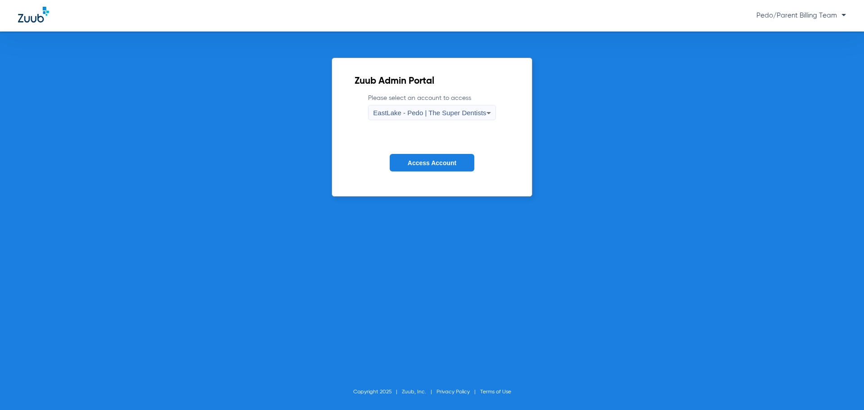
click at [428, 169] on button "Access Account" at bounding box center [432, 163] width 85 height 18
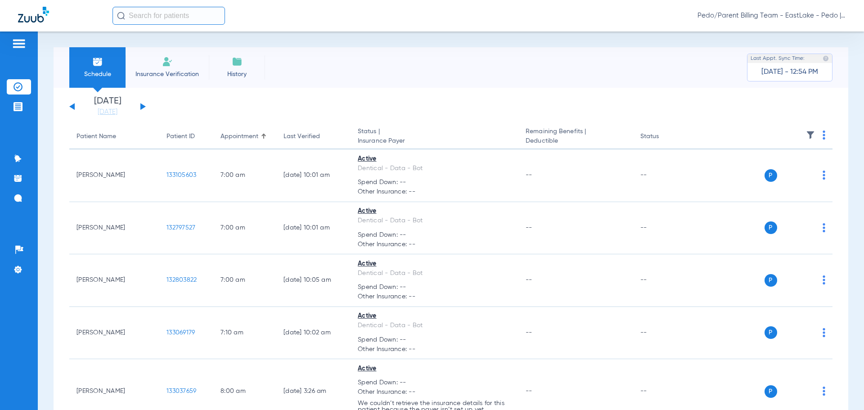
click at [155, 18] on input "text" at bounding box center [168, 16] width 112 height 18
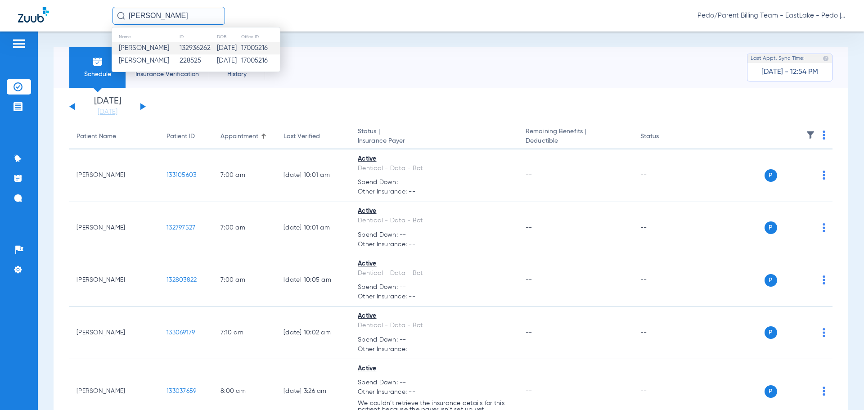
type input "ABRIANNA VILLAR"
click at [233, 51] on td "06/18/2007" at bounding box center [228, 48] width 24 height 13
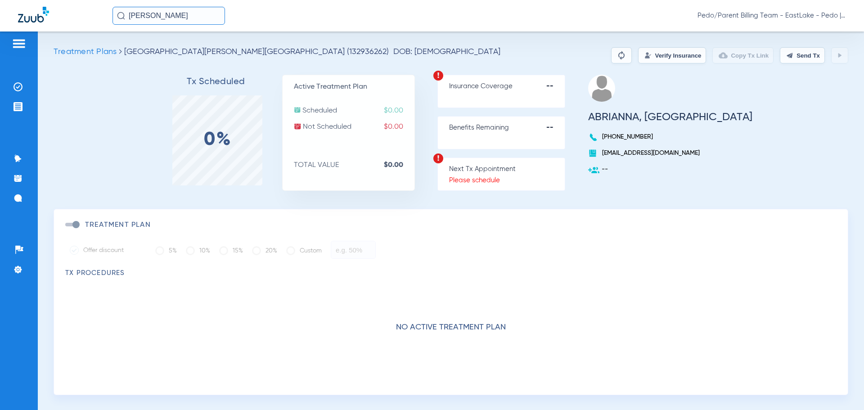
click at [192, 13] on input "ABRIANNA VILLAR" at bounding box center [168, 16] width 112 height 18
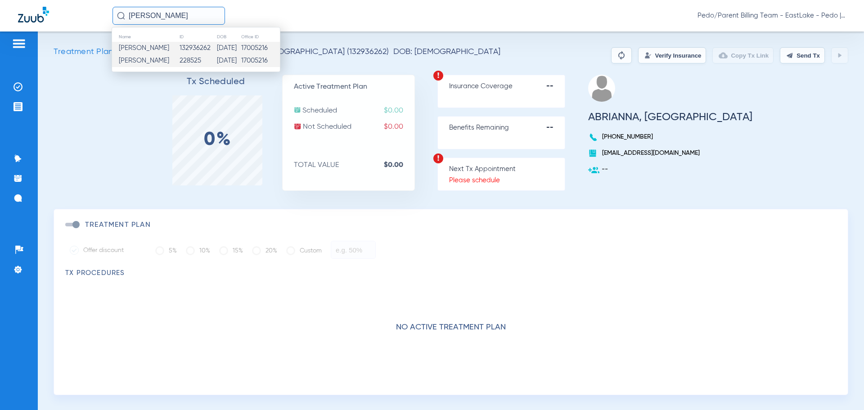
click at [203, 59] on td "228525" at bounding box center [197, 60] width 37 height 13
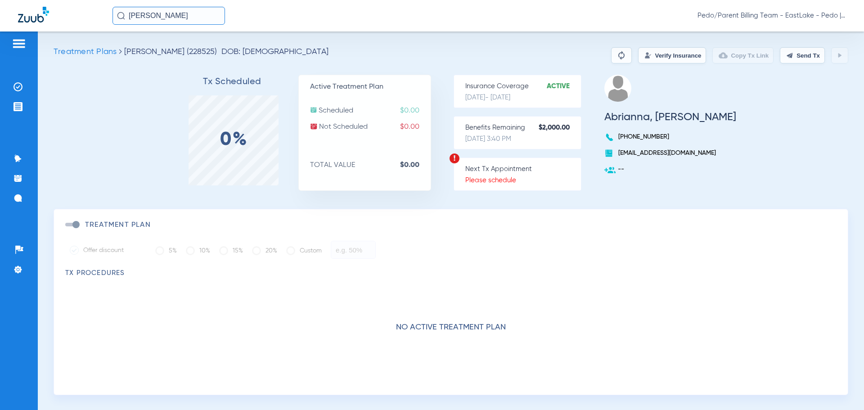
click at [661, 55] on button "Verify Insurance" at bounding box center [672, 55] width 68 height 16
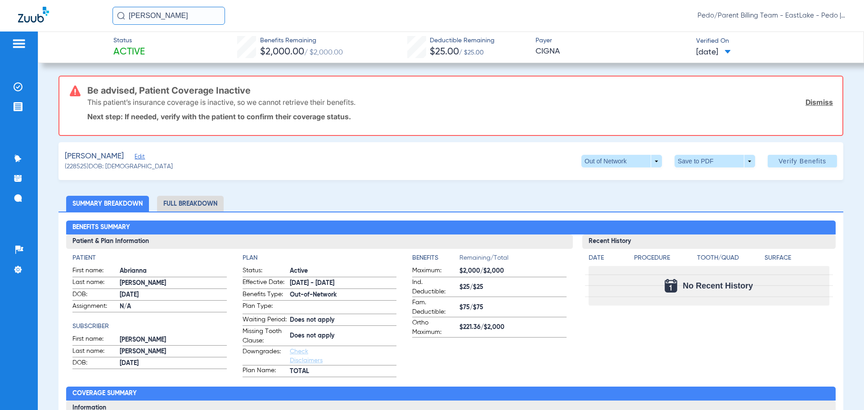
click at [808, 101] on link "Dismiss" at bounding box center [818, 102] width 27 height 9
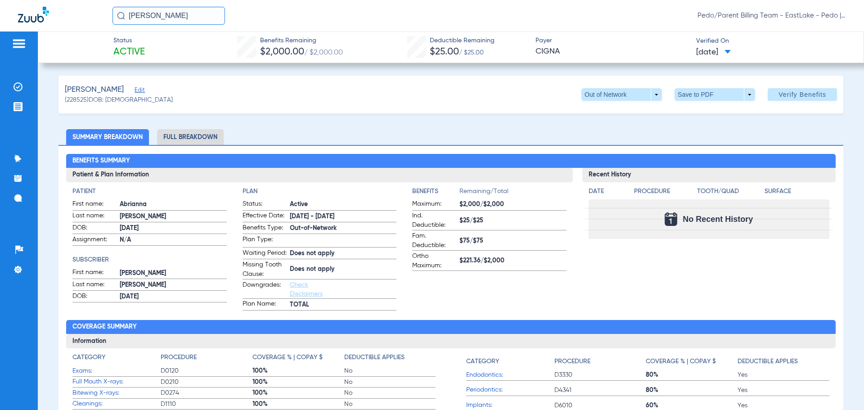
click at [843, 17] on span "Pedo/Parent Billing Team - EastLake - Pedo | The Super Dentists" at bounding box center [771, 15] width 148 height 9
click at [811, 53] on span "Log out" at bounding box center [812, 50] width 50 height 6
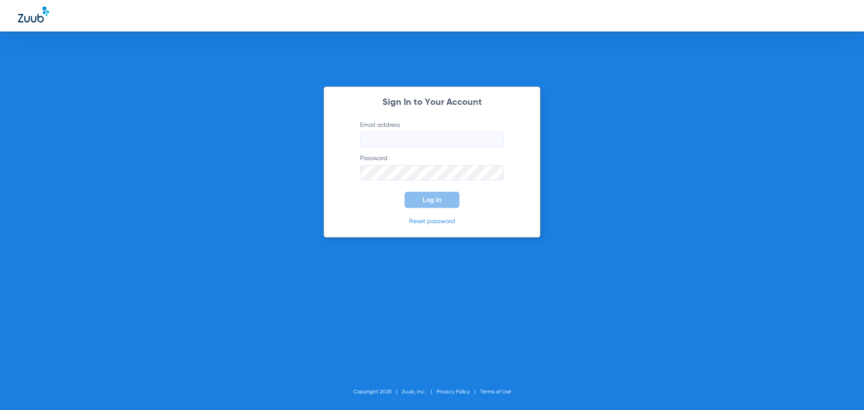
type input "[EMAIL_ADDRESS][DOMAIN_NAME]"
